Goal: Task Accomplishment & Management: Manage account settings

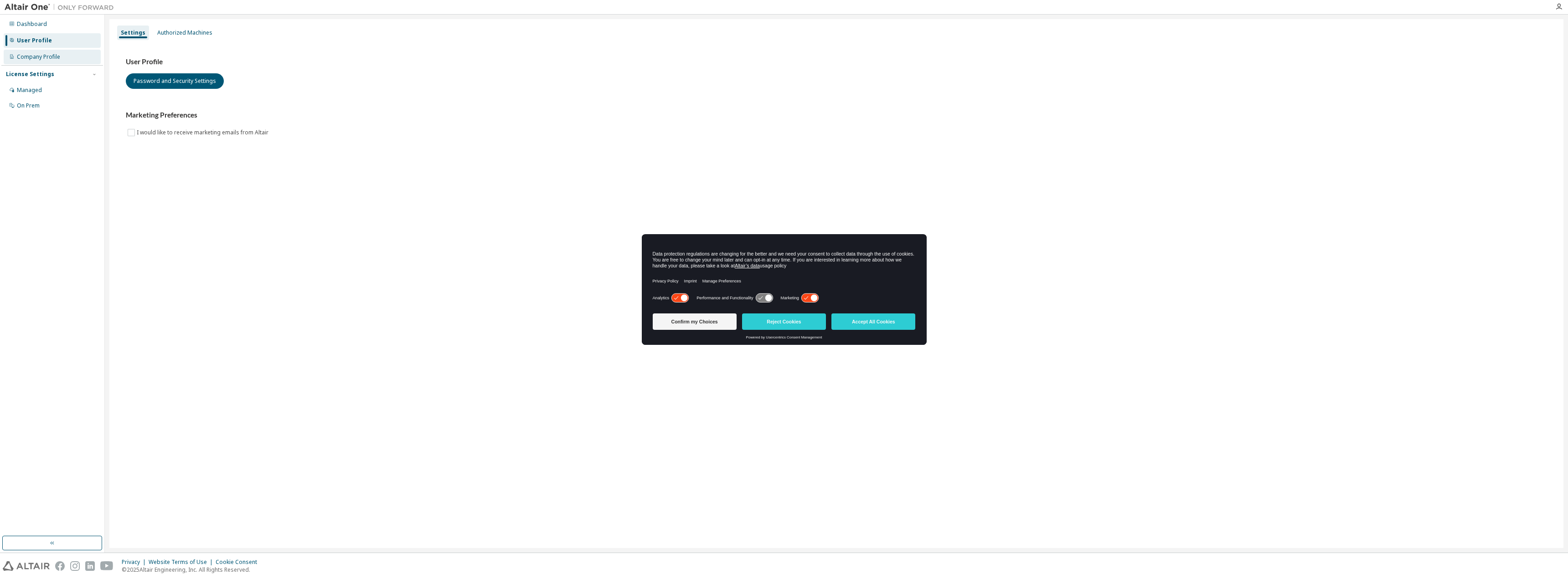
click at [47, 51] on div "Company Profile" at bounding box center [52, 57] width 97 height 15
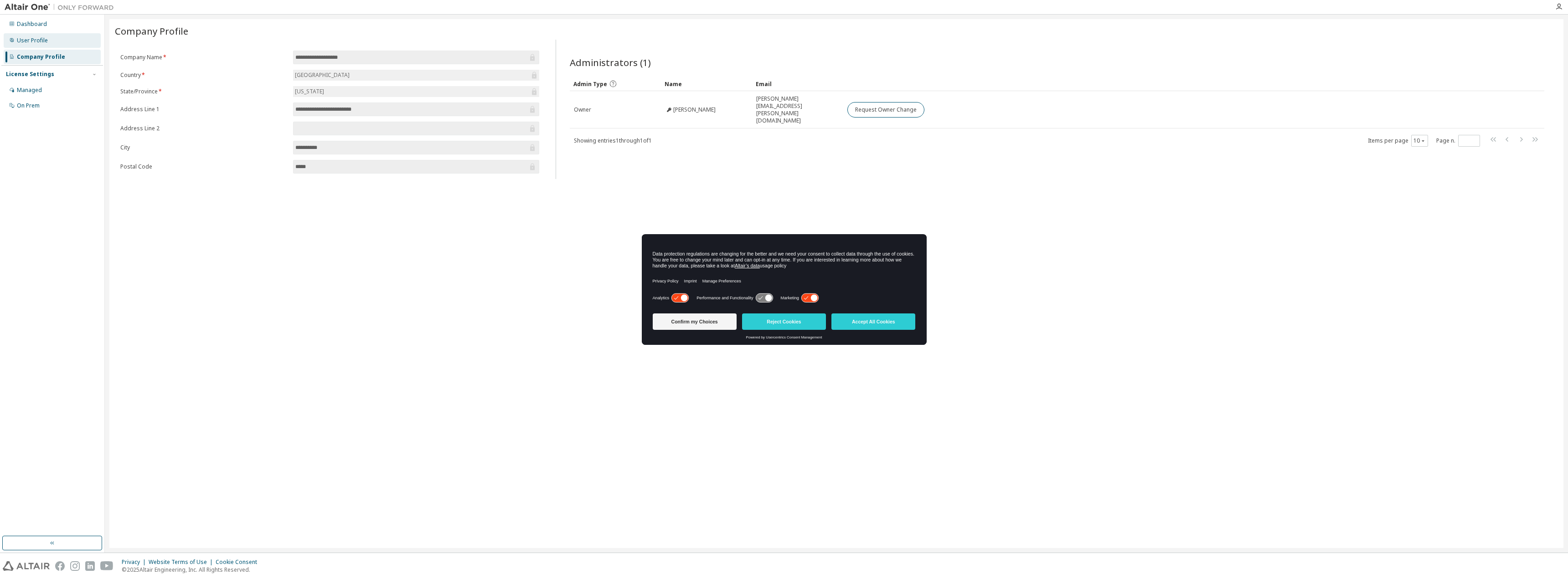
click at [39, 41] on div "User Profile" at bounding box center [32, 41] width 31 height 7
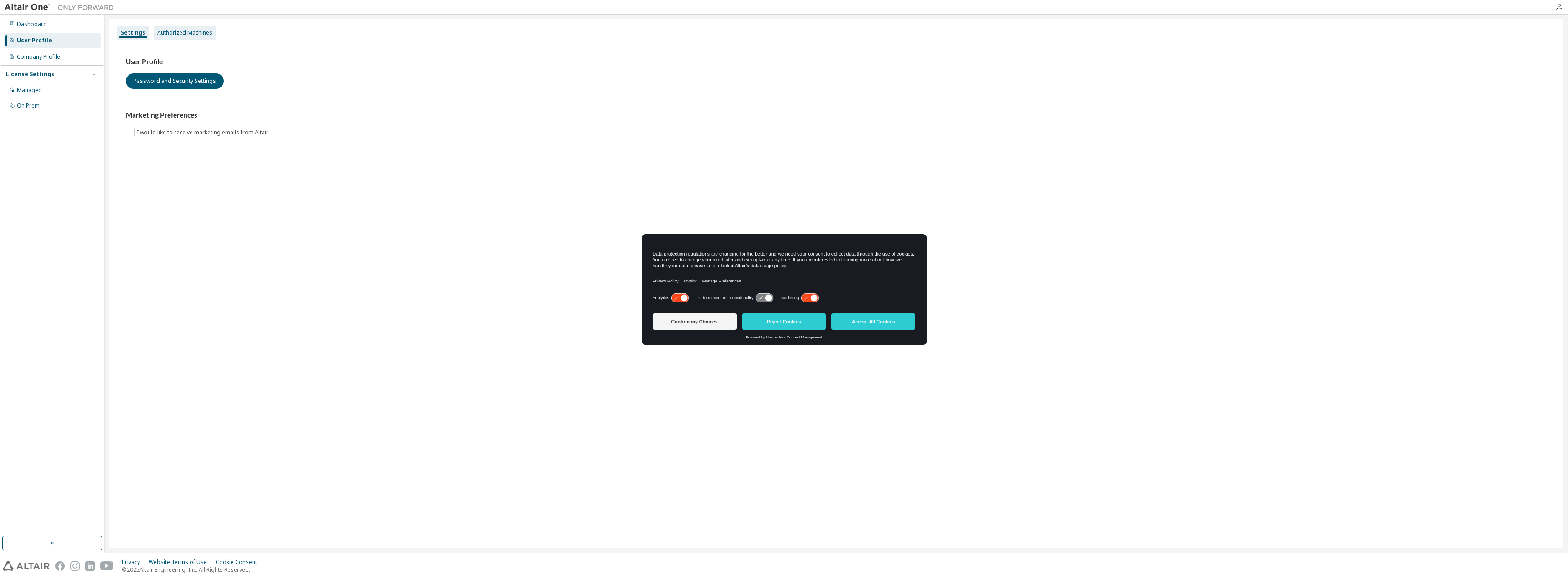
click at [184, 29] on div "Authorized Machines" at bounding box center [184, 33] width 55 height 7
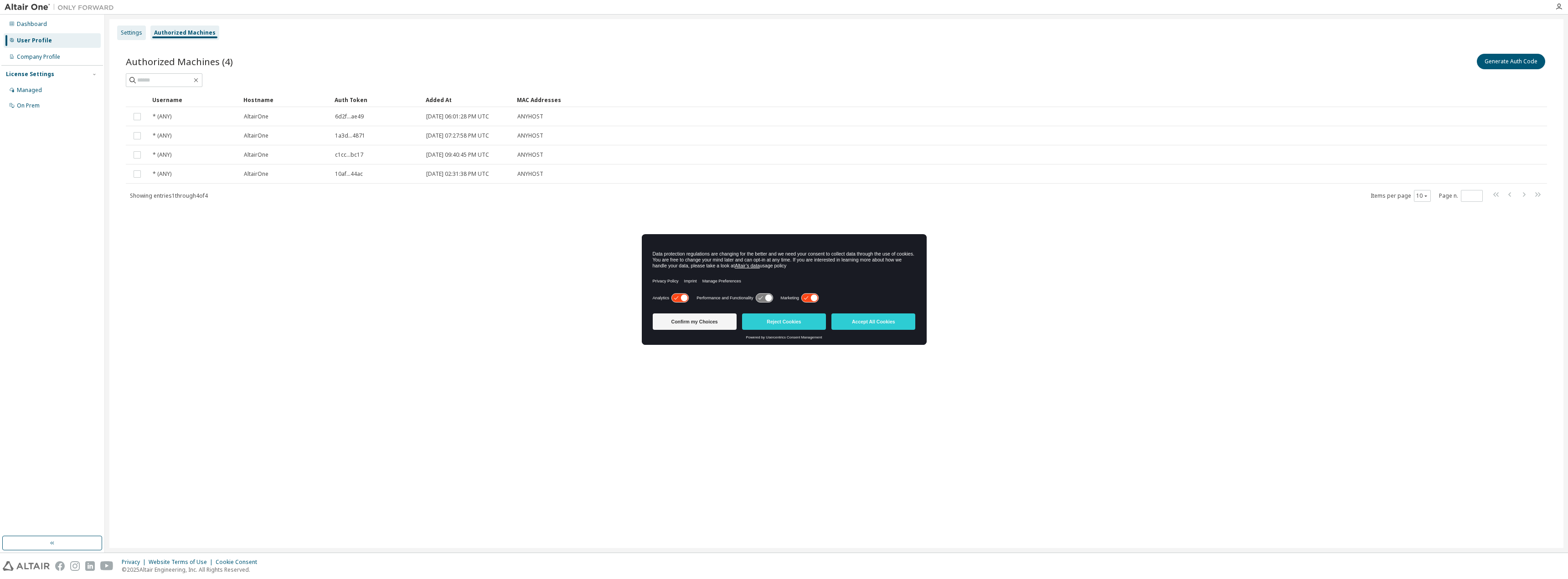
click at [132, 33] on div "Settings" at bounding box center [131, 33] width 21 height 7
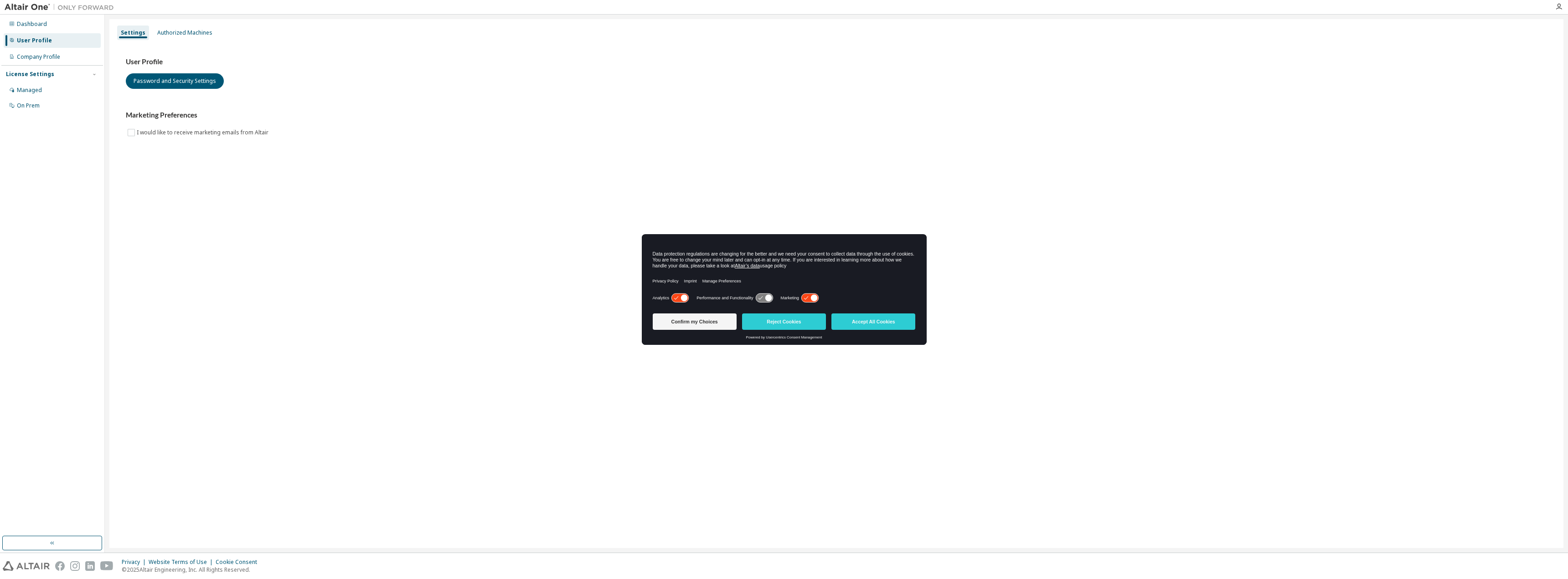
click at [30, 48] on div "Dashboard User Profile Company Profile License Settings Managed On Prem" at bounding box center [52, 64] width 102 height 98
click at [32, 58] on div "Company Profile" at bounding box center [38, 57] width 43 height 7
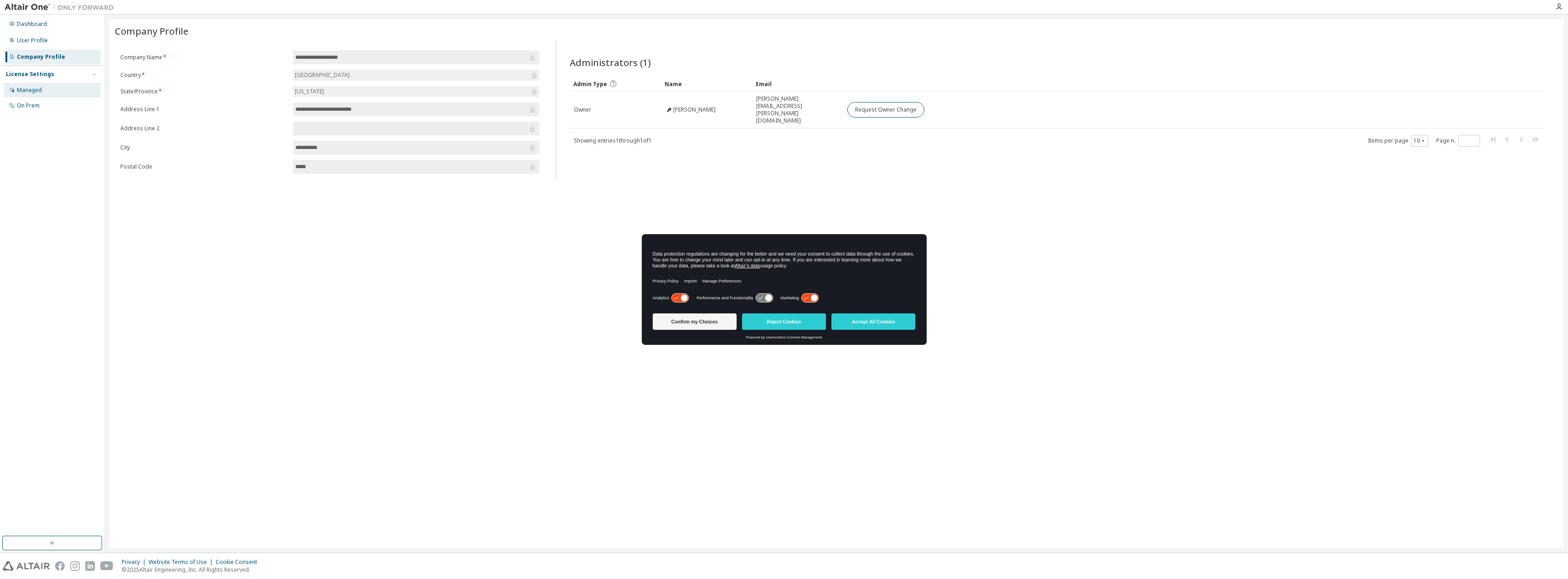
click at [44, 95] on div "Managed" at bounding box center [52, 90] width 97 height 15
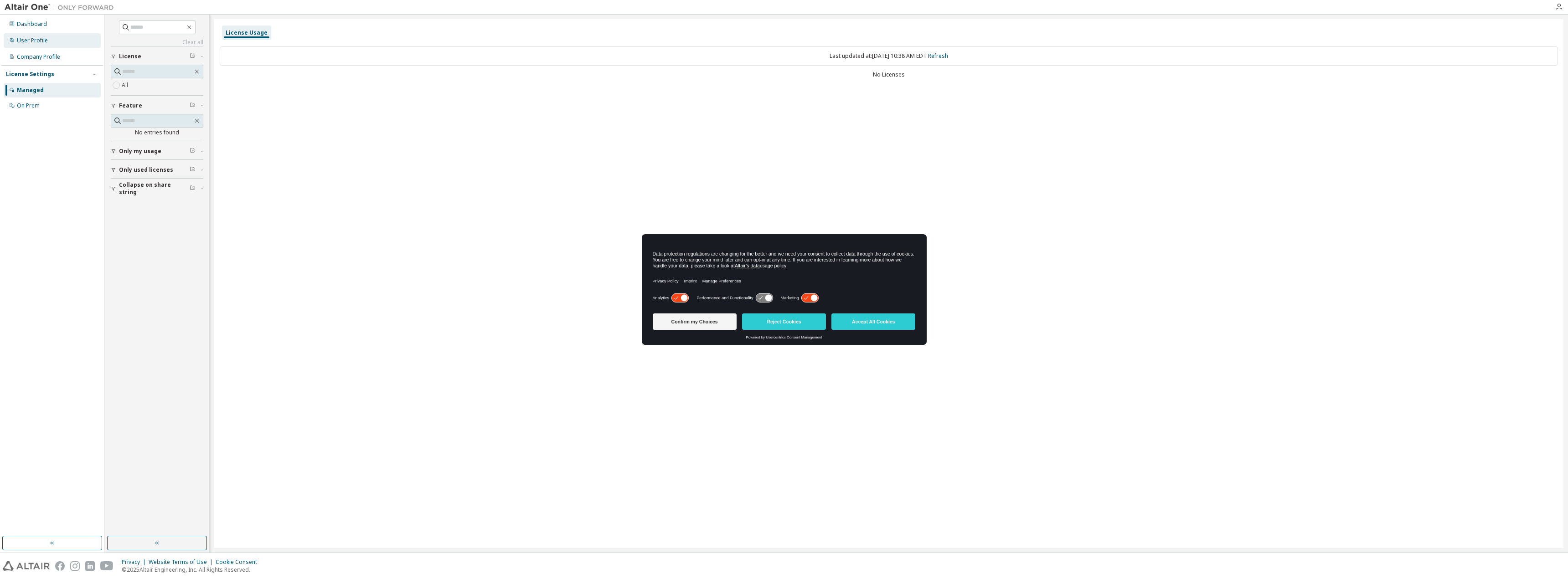
click at [33, 38] on div "User Profile" at bounding box center [32, 41] width 31 height 7
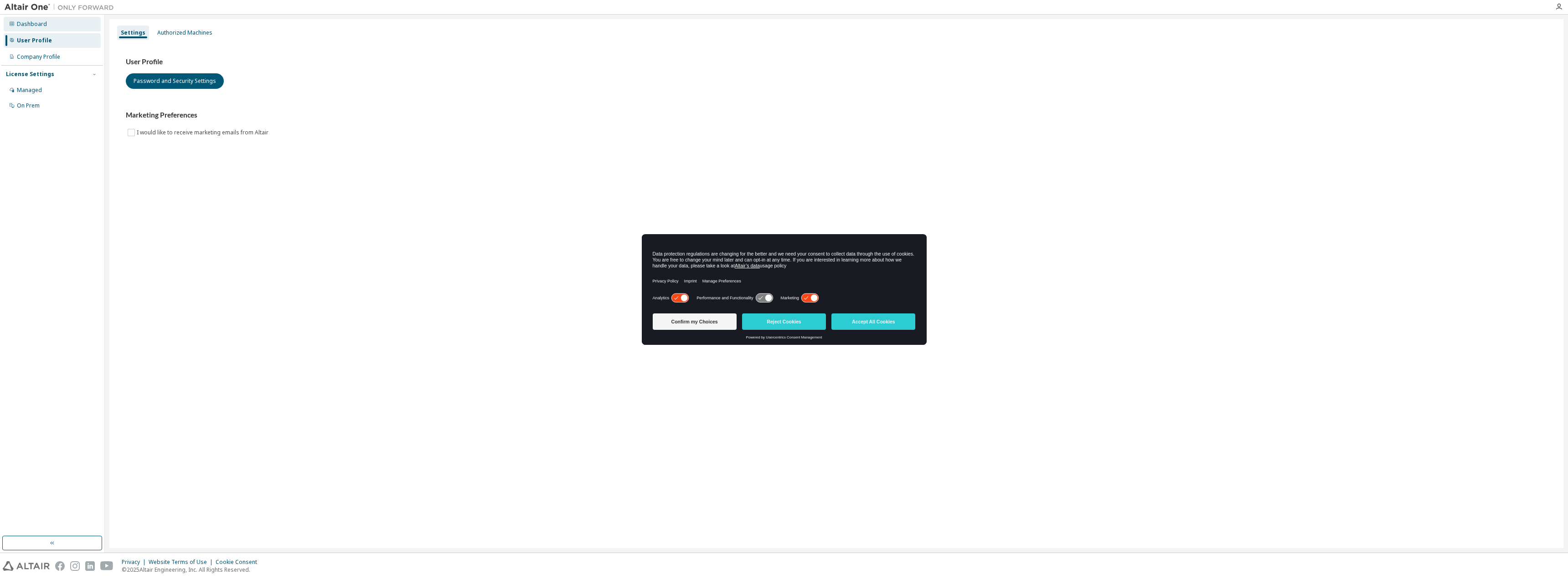
click at [39, 24] on div "Dashboard" at bounding box center [32, 24] width 30 height 7
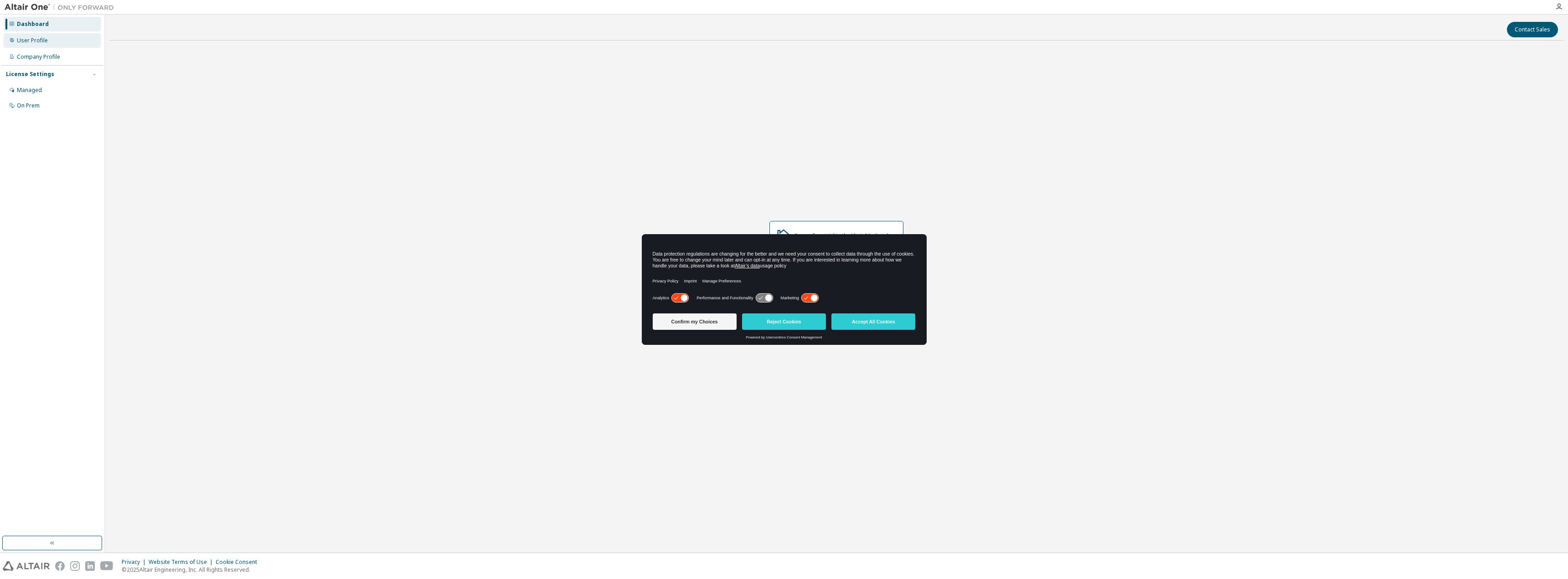
click at [28, 41] on div "User Profile" at bounding box center [32, 41] width 31 height 7
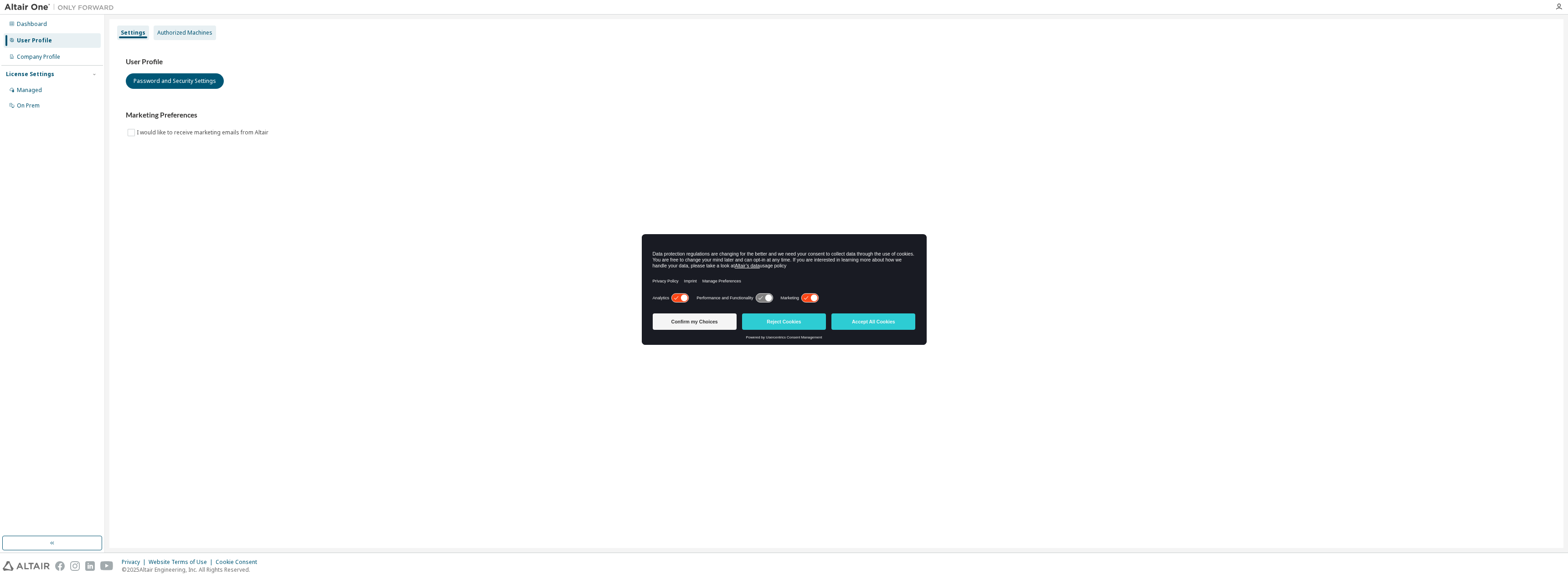
click at [188, 32] on div "Authorized Machines" at bounding box center [184, 33] width 55 height 7
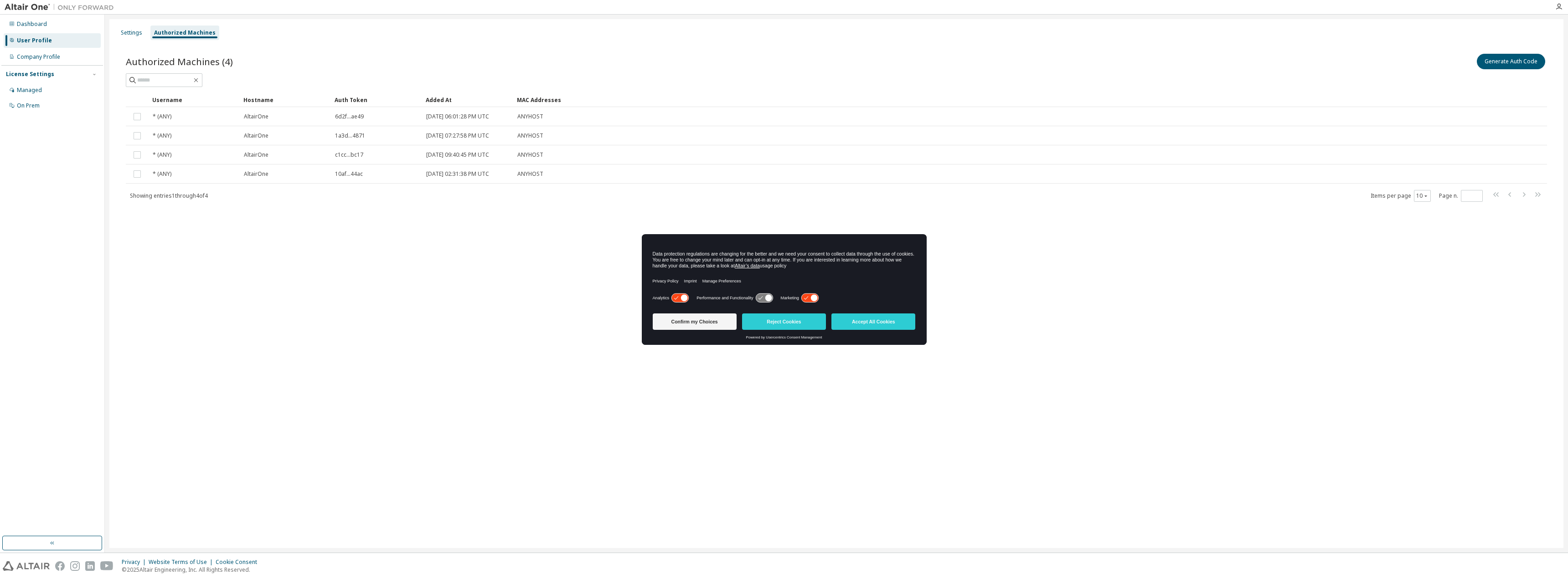
click at [24, 7] on img at bounding box center [61, 7] width 114 height 9
click at [41, 7] on img at bounding box center [61, 7] width 114 height 9
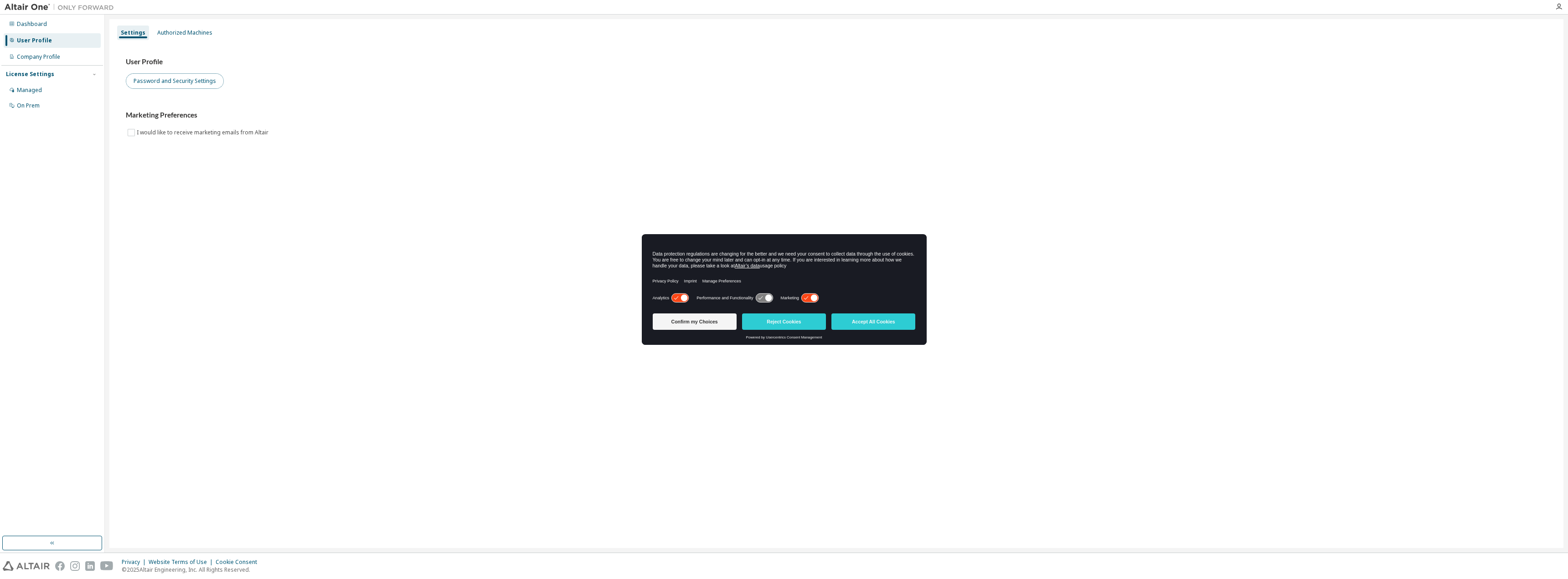
click at [203, 81] on button "Password and Security Settings" at bounding box center [175, 81] width 98 height 15
